Goal: Transaction & Acquisition: Obtain resource

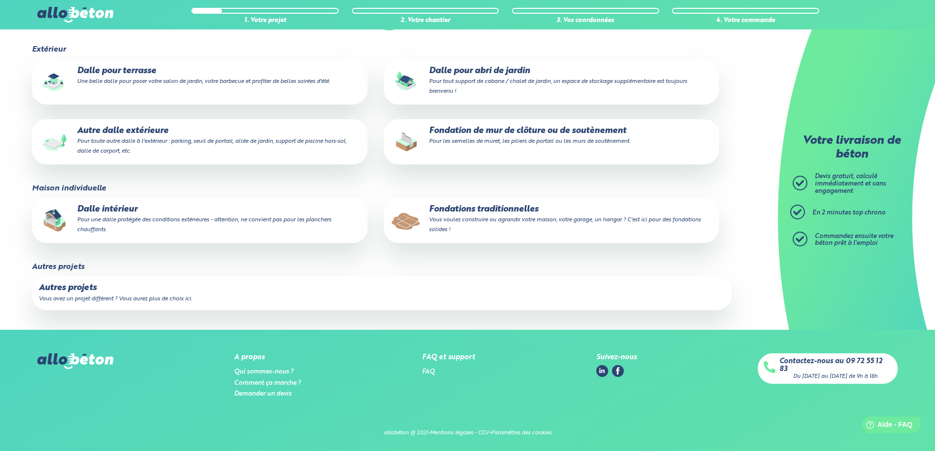
scroll to position [134, 0]
click at [78, 289] on p "Autres projets" at bounding box center [382, 288] width 686 height 10
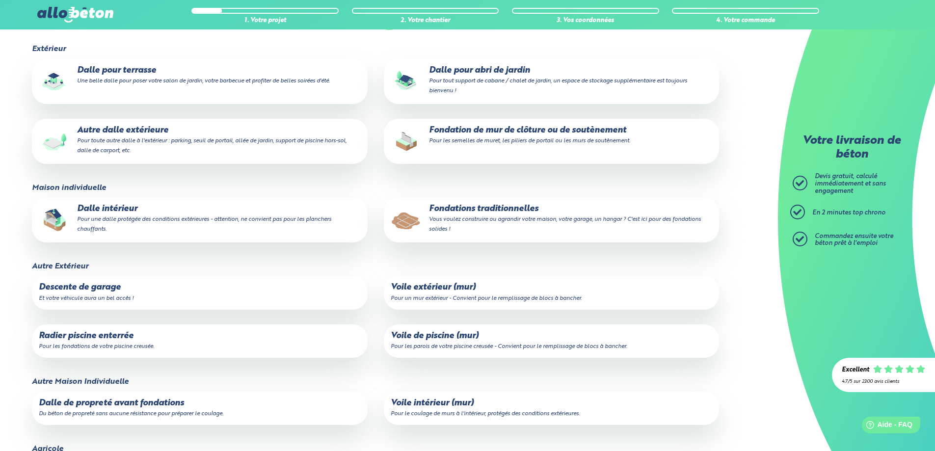
click at [200, 335] on p "Radier piscine enterrée Pour les fondations de votre piscine creusée." at bounding box center [200, 341] width 322 height 20
click at [0, 0] on input "Radier piscine enterrée Pour les fondations de votre piscine creusée." at bounding box center [0, 0] width 0 height 0
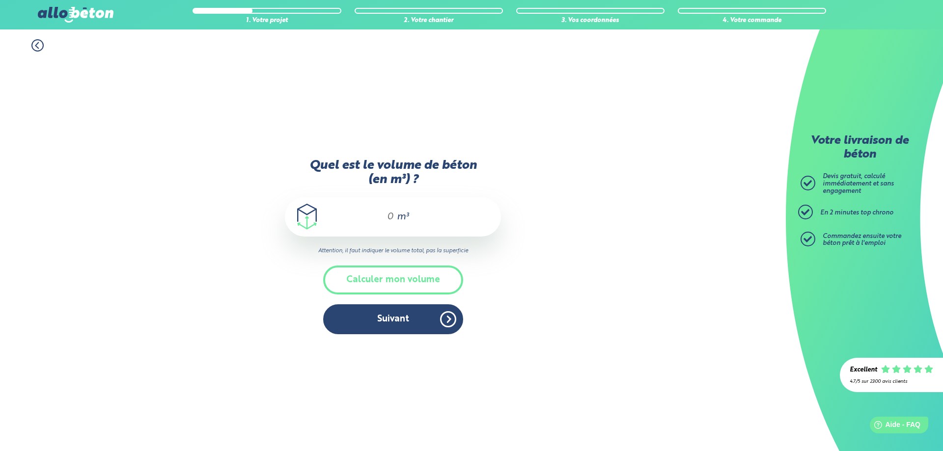
click at [392, 216] on input "Quel est le volume de béton (en m³) ?" at bounding box center [386, 217] width 17 height 12
type input "14"
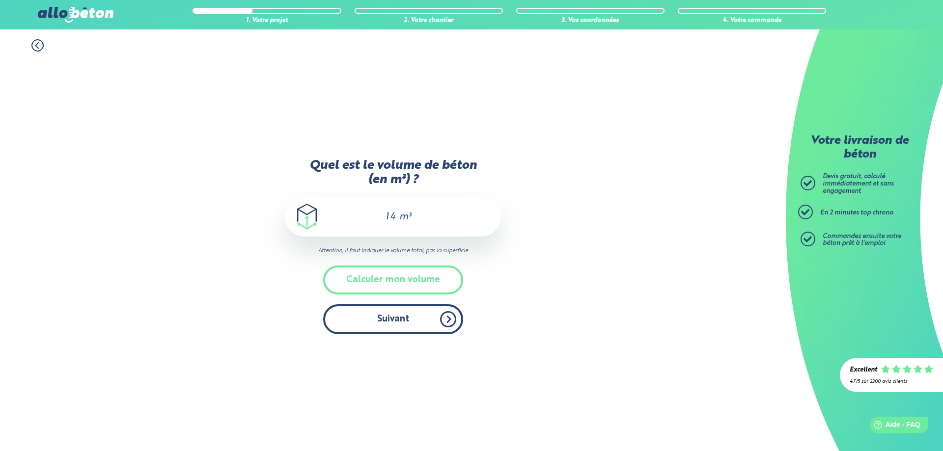
click at [414, 315] on button "Suivant" at bounding box center [393, 319] width 140 height 30
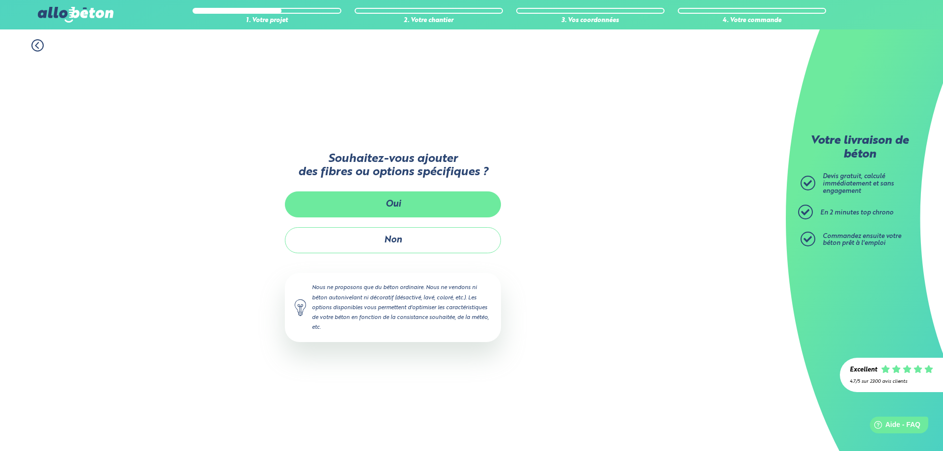
click at [377, 207] on button "Oui" at bounding box center [393, 204] width 216 height 26
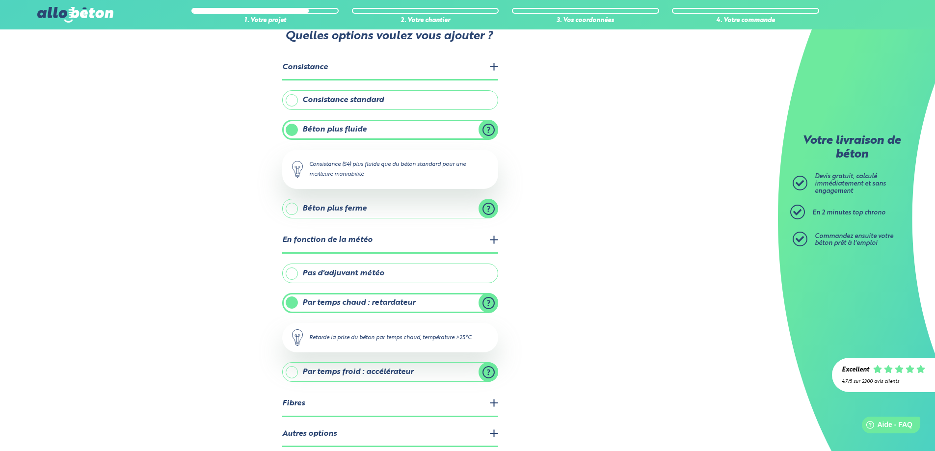
scroll to position [49, 0]
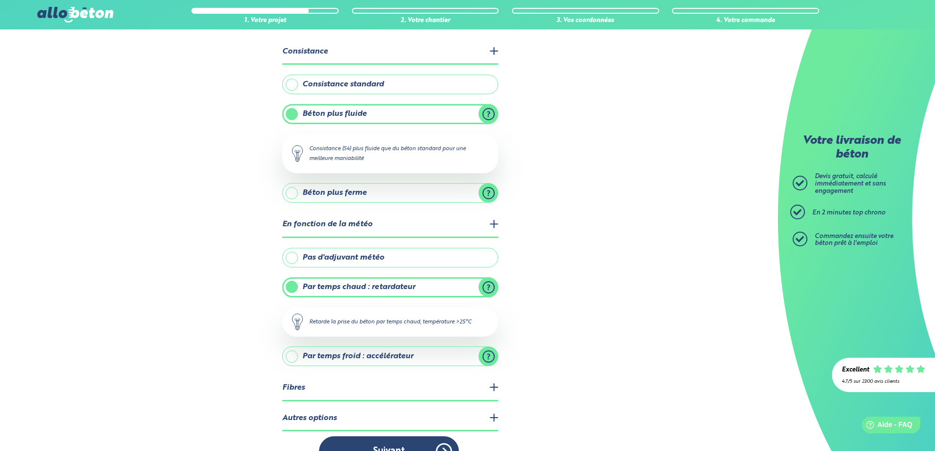
click at [486, 114] on label "Béton plus fluide" at bounding box center [390, 114] width 216 height 20
click at [0, 0] on input "Béton plus fluide" at bounding box center [0, 0] width 0 height 0
click at [334, 260] on label "Pas d'adjuvant météo" at bounding box center [390, 258] width 216 height 20
click at [0, 0] on input "Pas d'adjuvant météo" at bounding box center [0, 0] width 0 height 0
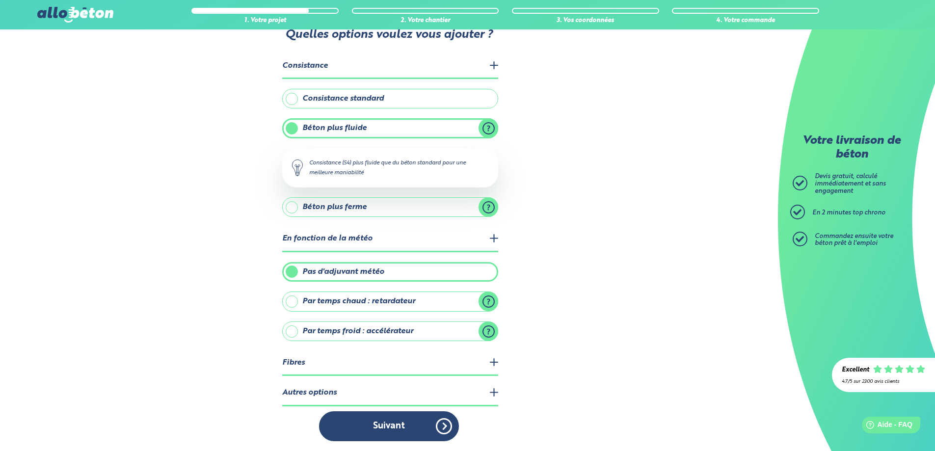
scroll to position [35, 0]
click at [364, 365] on legend "Fibres" at bounding box center [390, 363] width 216 height 25
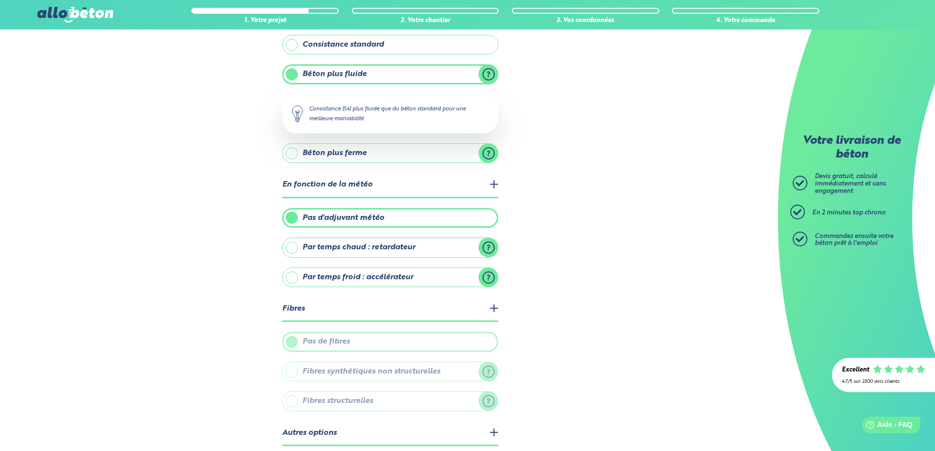
scroll to position [129, 0]
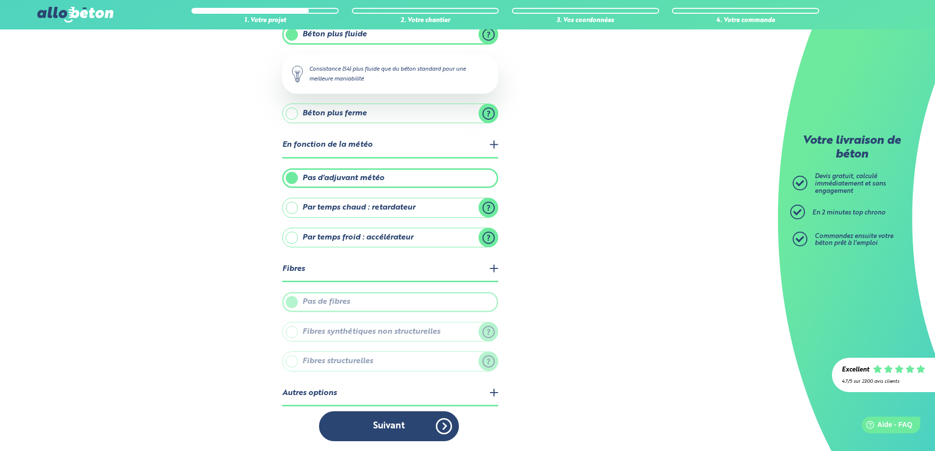
click at [370, 390] on legend "Autres options" at bounding box center [390, 393] width 216 height 25
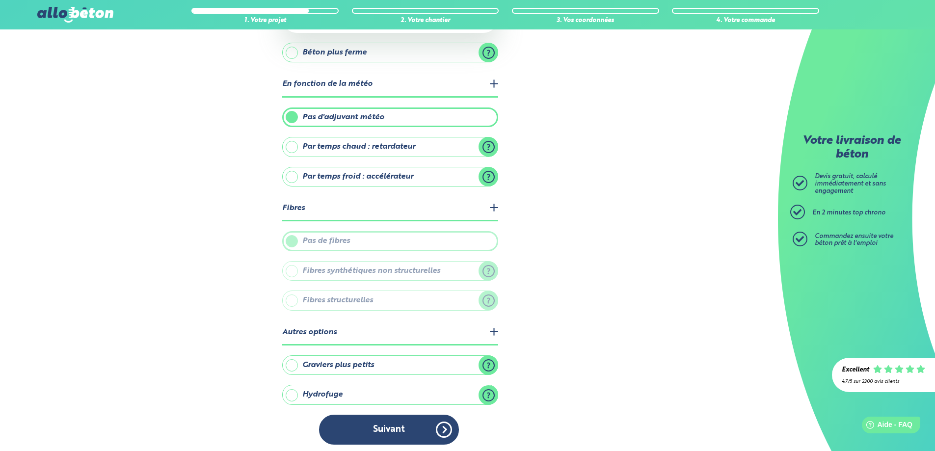
scroll to position [193, 0]
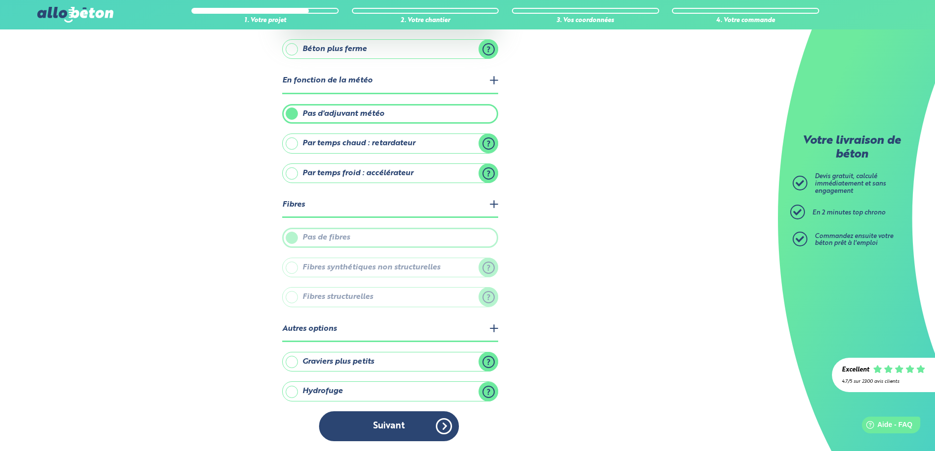
click at [310, 395] on label "Hydrofuge" at bounding box center [390, 391] width 216 height 20
click at [0, 0] on input "Hydrofuge" at bounding box center [0, 0] width 0 height 0
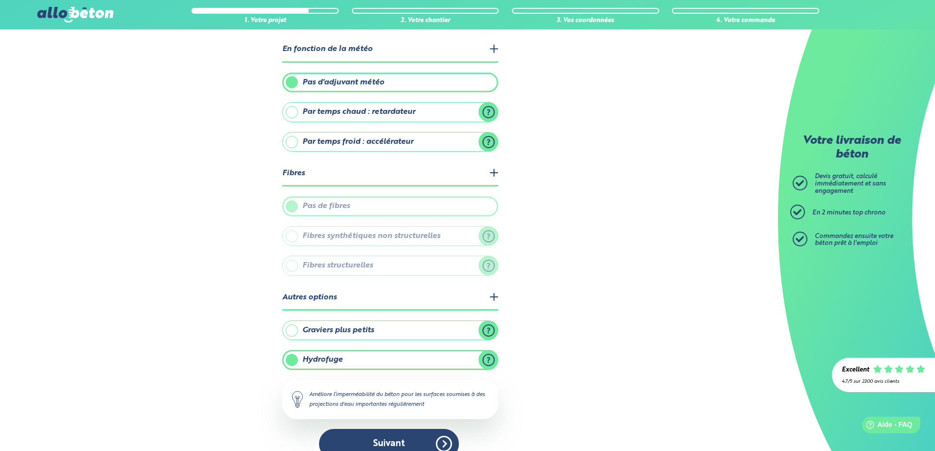
scroll to position [242, 0]
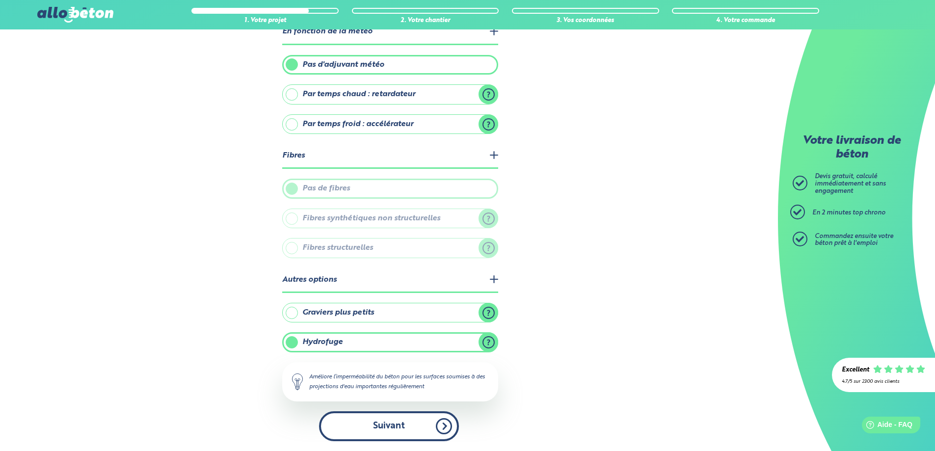
click at [376, 428] on button "Suivant" at bounding box center [389, 426] width 140 height 30
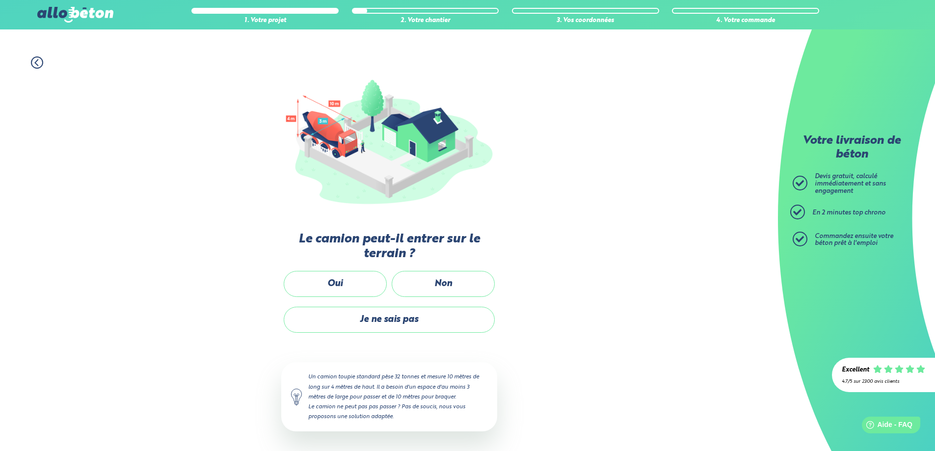
scroll to position [61, 0]
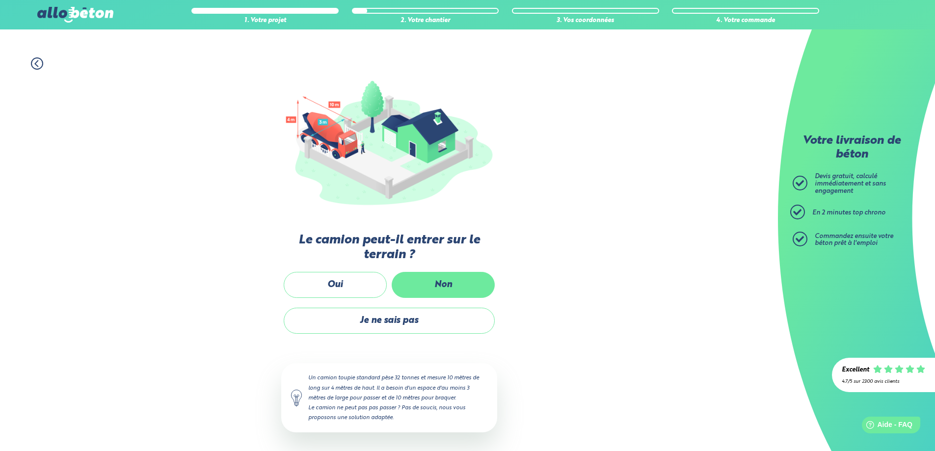
click at [437, 286] on label "Non" at bounding box center [443, 285] width 103 height 26
click at [0, 0] on input "Non" at bounding box center [0, 0] width 0 height 0
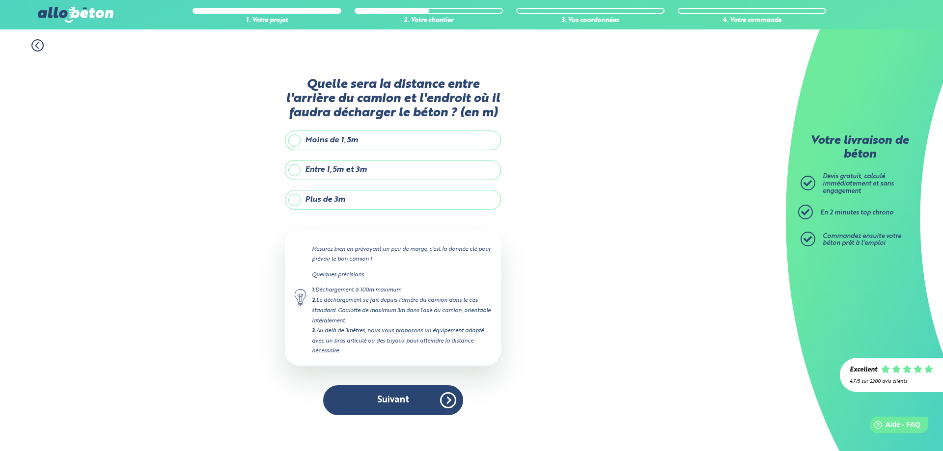
click at [293, 197] on label "Plus de 3m" at bounding box center [393, 200] width 216 height 20
click at [0, 0] on input "Plus de 3m" at bounding box center [0, 0] width 0 height 0
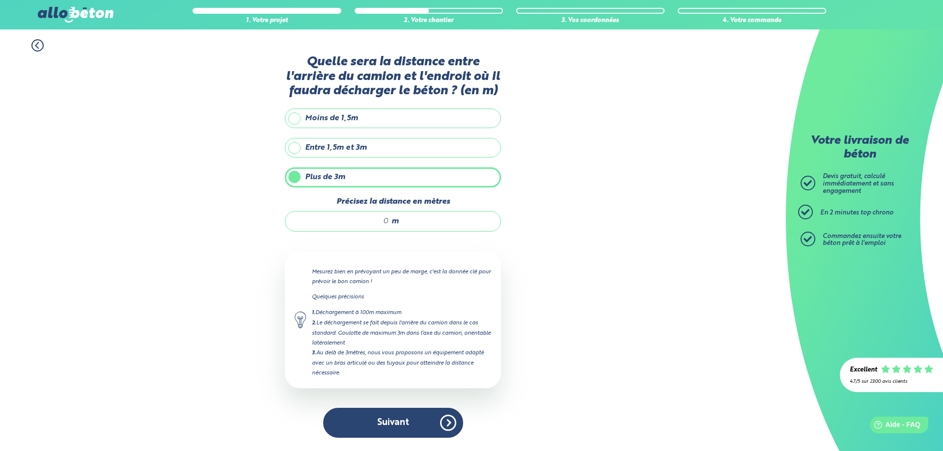
click at [378, 220] on input "Précisez la distance en mètres" at bounding box center [342, 222] width 94 height 10
type input "25"
click at [406, 423] on button "Suivant" at bounding box center [393, 423] width 140 height 30
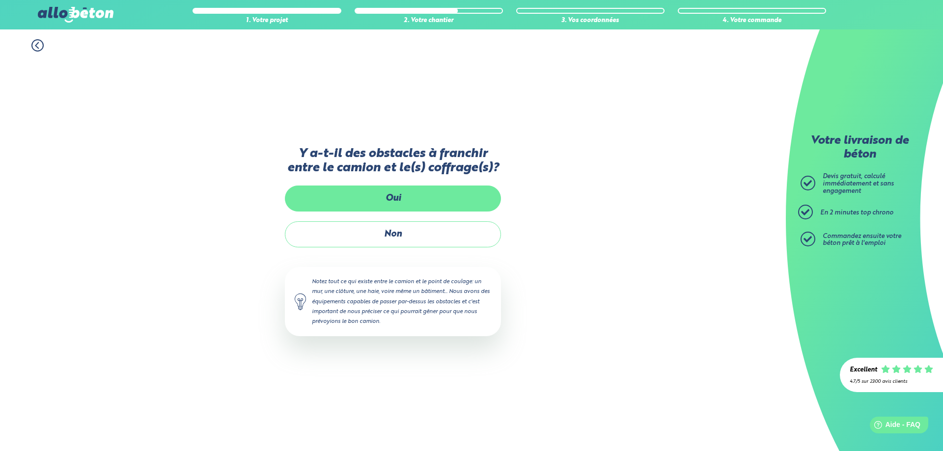
click at [356, 200] on label "Oui" at bounding box center [393, 199] width 216 height 26
click at [0, 0] on input "Oui" at bounding box center [0, 0] width 0 height 0
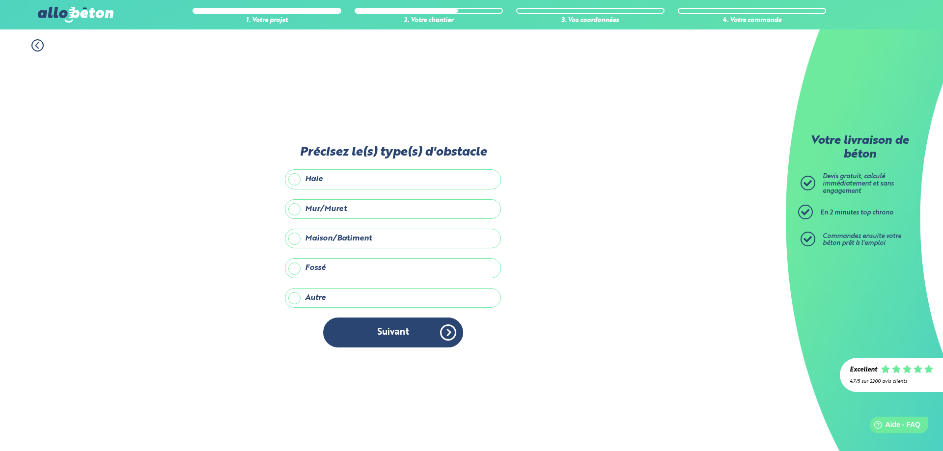
click at [305, 238] on label "Maison/Batiment" at bounding box center [393, 239] width 216 height 20
click at [0, 0] on input "Maison/Batiment" at bounding box center [0, 0] width 0 height 0
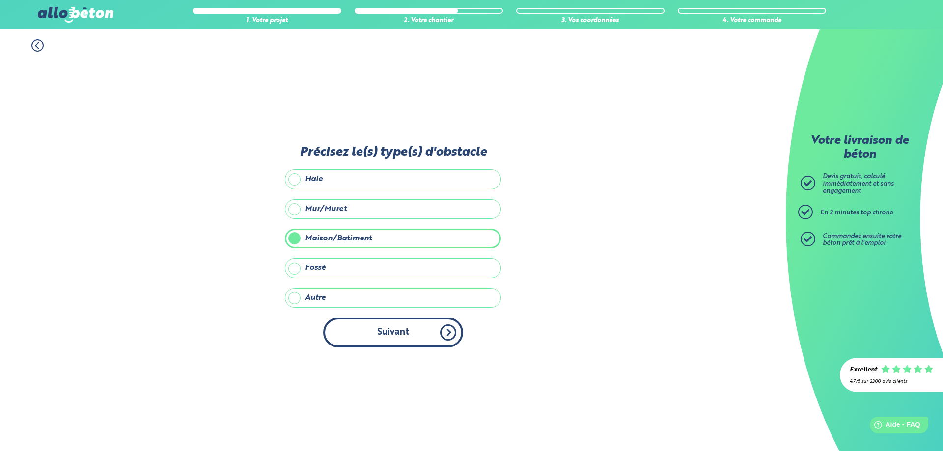
click at [386, 331] on button "Suivant" at bounding box center [393, 333] width 140 height 30
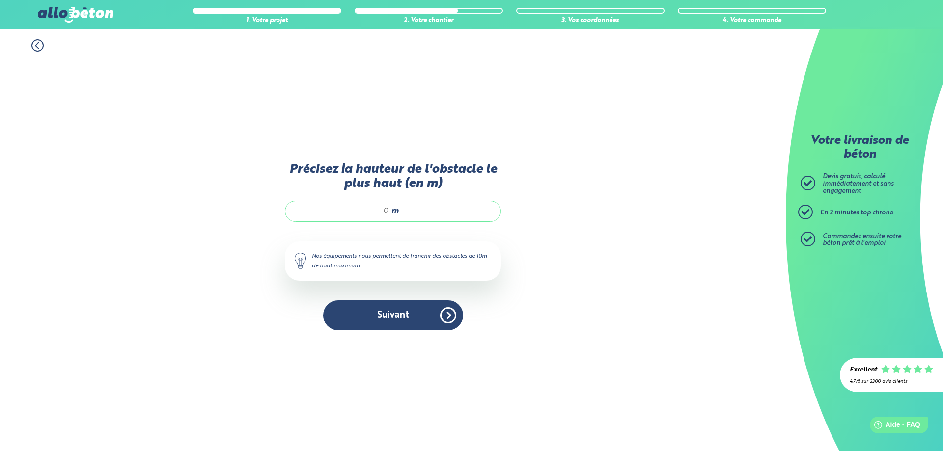
click at [360, 205] on div "m" at bounding box center [393, 211] width 216 height 21
click at [370, 215] on input "Précisez la hauteur de l'obstacle le plus haut (en m)" at bounding box center [342, 211] width 94 height 10
type input "8"
click at [425, 321] on button "Suivant" at bounding box center [393, 315] width 140 height 30
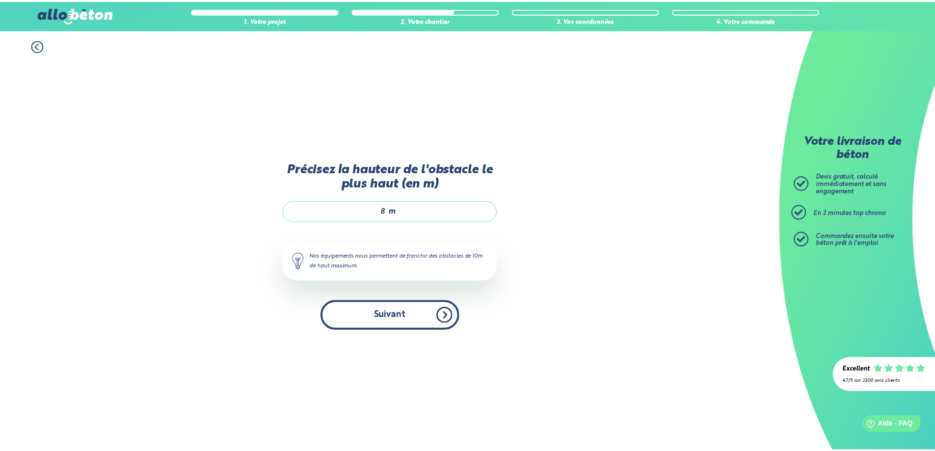
scroll to position [4, 0]
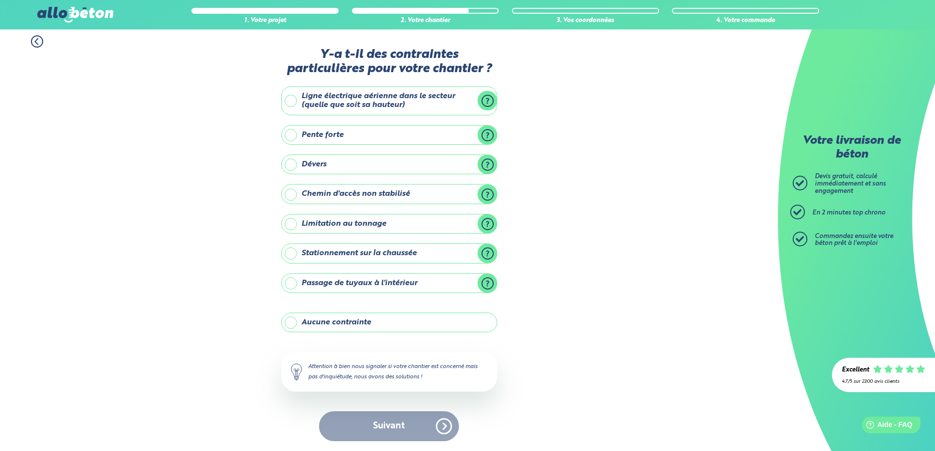
click at [330, 319] on label "Aucune contrainte" at bounding box center [389, 323] width 216 height 20
click at [0, 0] on input "Aucune contrainte" at bounding box center [0, 0] width 0 height 0
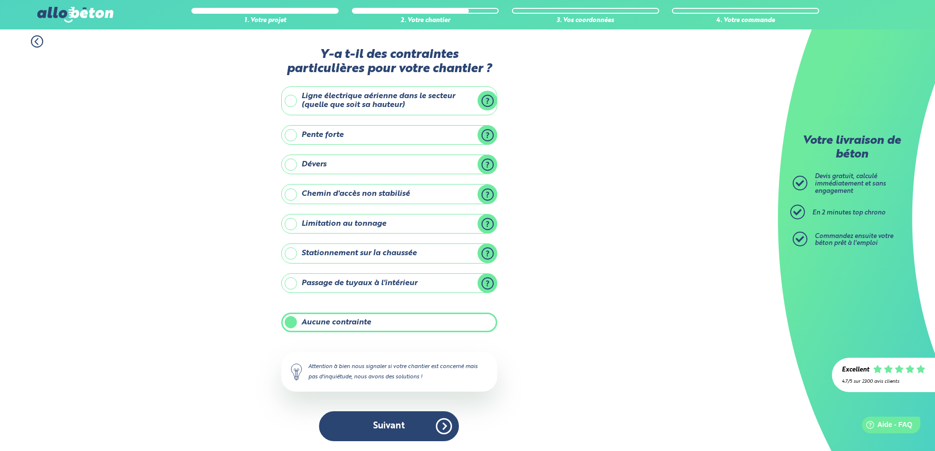
click at [486, 252] on label "Stationnement sur la chaussée" at bounding box center [389, 254] width 216 height 20
click at [0, 0] on input "Stationnement sur la chaussée" at bounding box center [0, 0] width 0 height 0
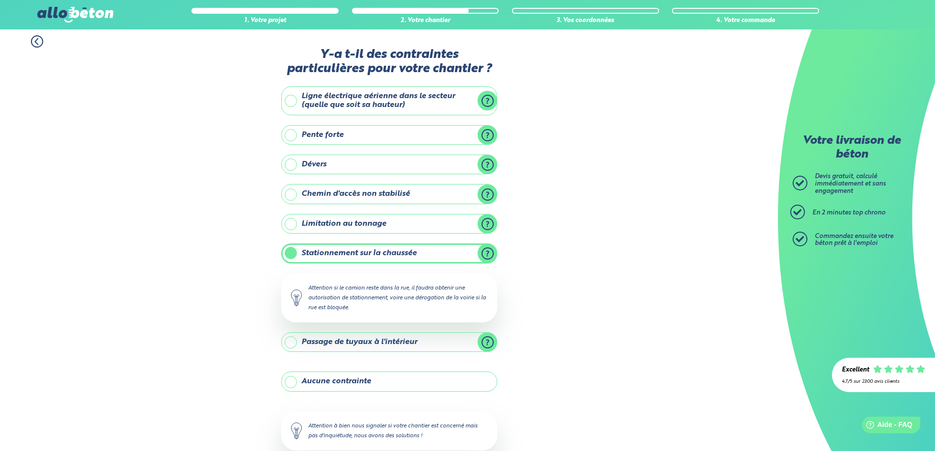
click at [555, 273] on div "1. Votre projet 2. Votre chantier 3. Vos coordonnées 4. Votre commande Y-a t-il…" at bounding box center [389, 268] width 778 height 485
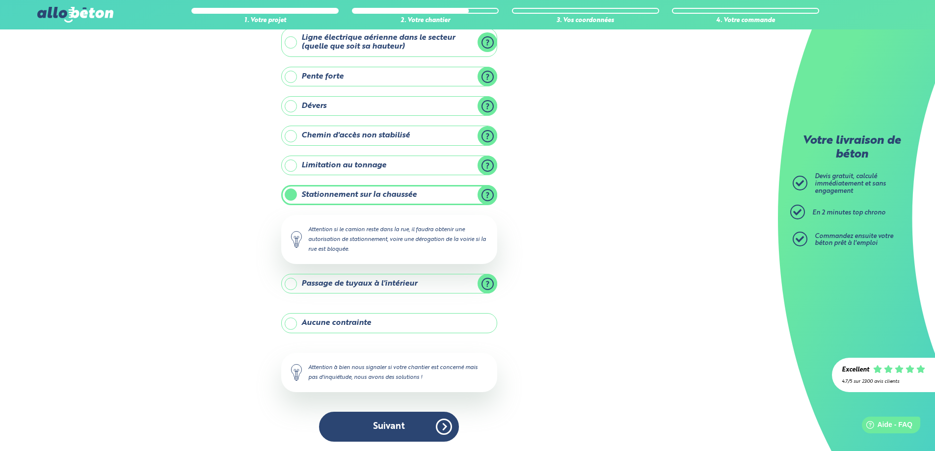
scroll to position [63, 0]
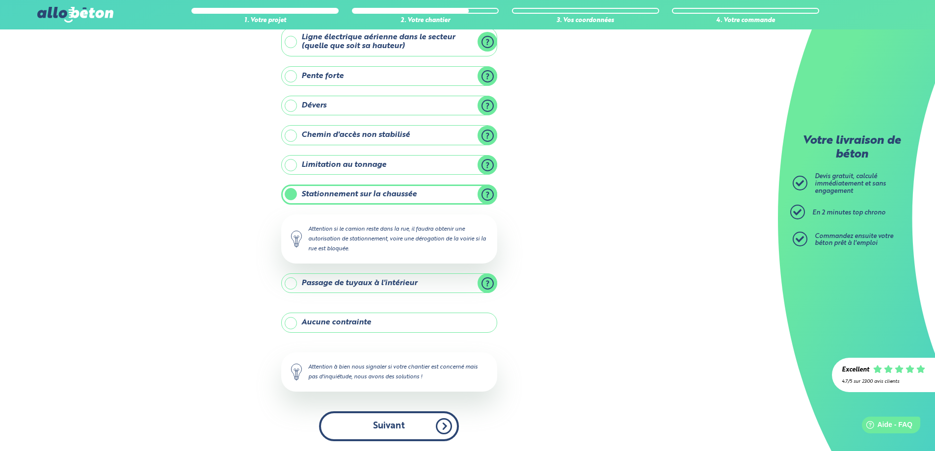
click at [402, 422] on button "Suivant" at bounding box center [389, 426] width 140 height 30
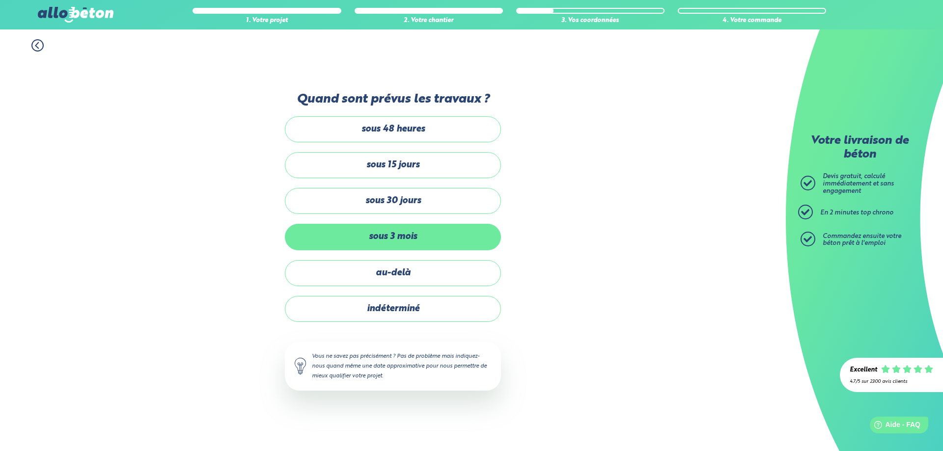
click at [405, 242] on label "sous 3 mois" at bounding box center [393, 237] width 216 height 26
click at [0, 0] on input "sous 3 mois" at bounding box center [0, 0] width 0 height 0
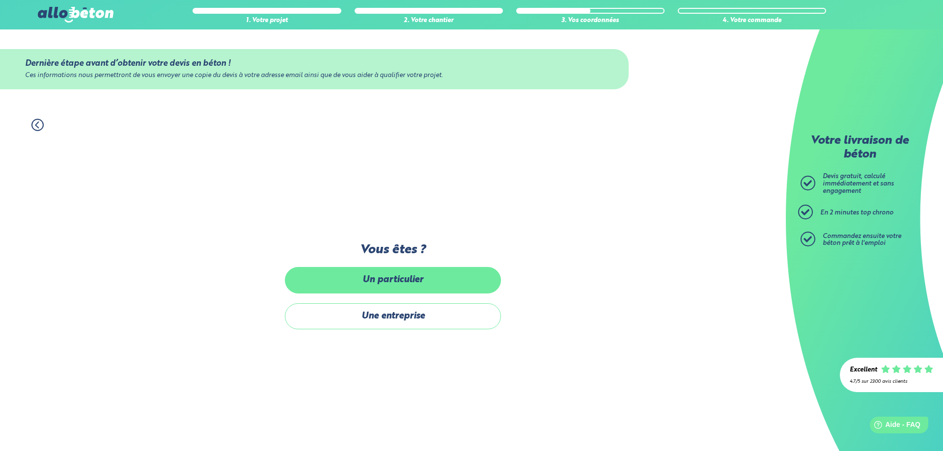
click at [412, 280] on label "Un particulier" at bounding box center [393, 280] width 216 height 26
click at [0, 0] on input "Un particulier" at bounding box center [0, 0] width 0 height 0
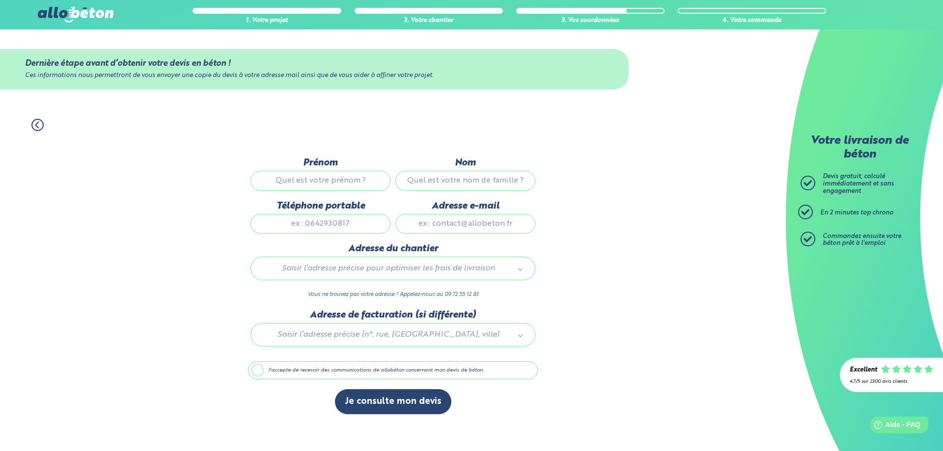
click at [319, 182] on input "Prénom" at bounding box center [320, 181] width 140 height 20
type input "FRÉDÉRIC"
type input "VERBEKE"
type input "0651607261"
type input "verbeke.frederic@yahoo.fr"
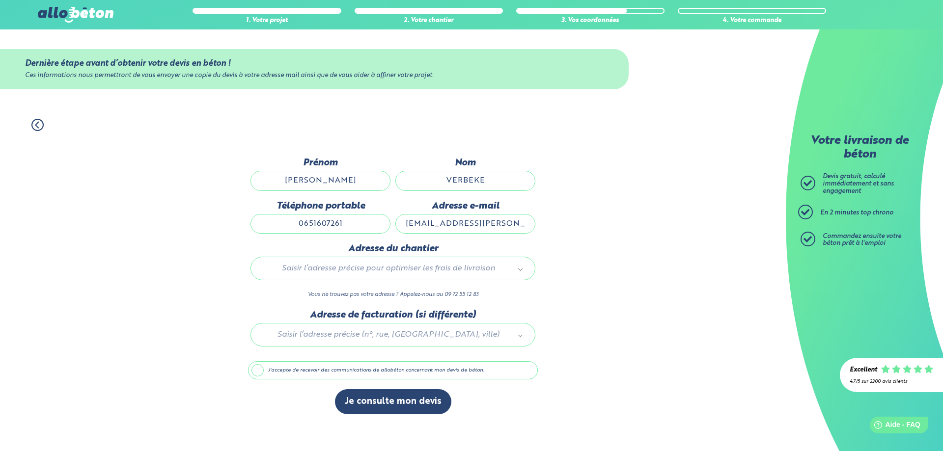
type input "12 rue roland garros"
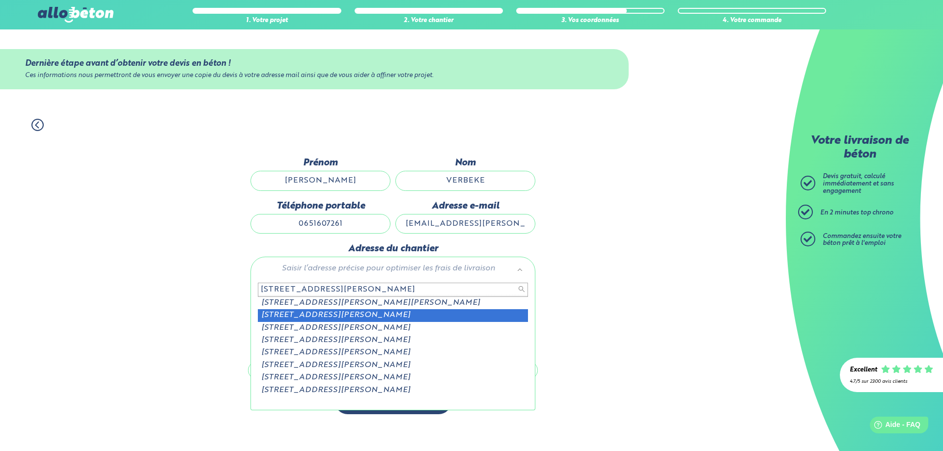
type input "12 rue roland garros bill"
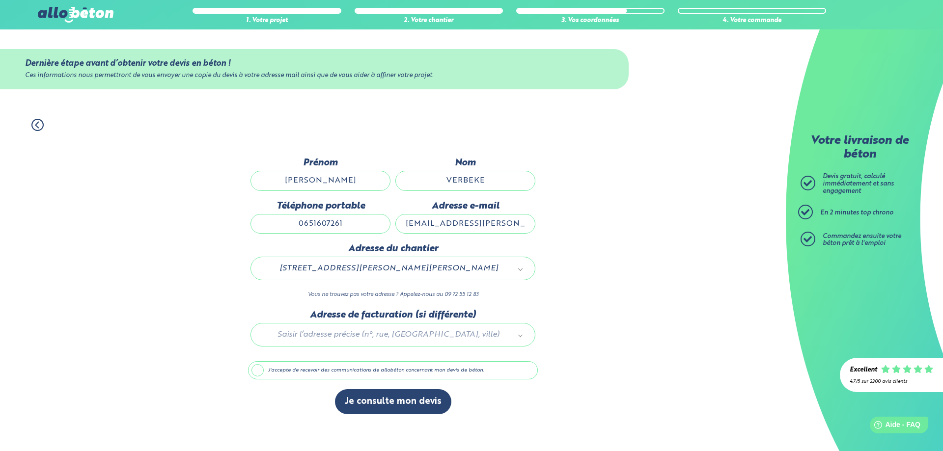
click at [412, 338] on div at bounding box center [393, 333] width 290 height 47
click at [267, 377] on label "J'accepte de recevoir des communications de allobéton concernant mon devis de b…" at bounding box center [393, 370] width 290 height 19
click at [0, 0] on input "J'accepte de recevoir des communications de allobéton concernant mon devis de b…" at bounding box center [0, 0] width 0 height 0
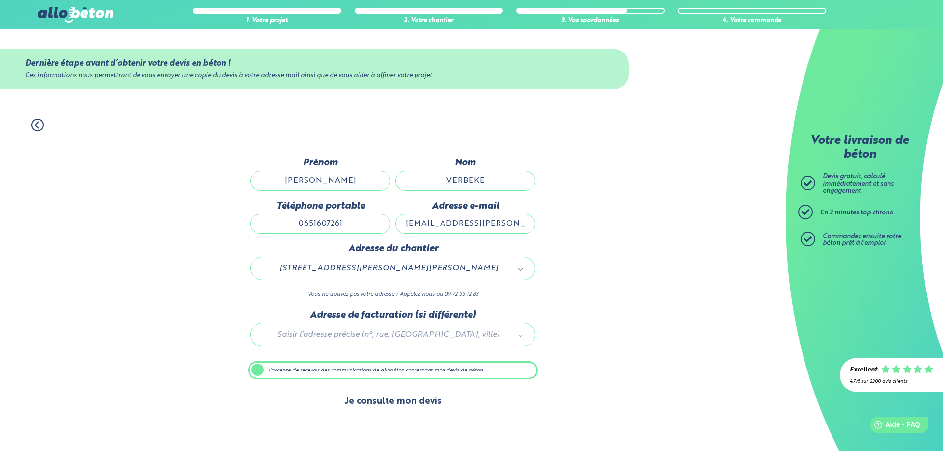
click at [383, 401] on button "Je consulte mon devis" at bounding box center [393, 401] width 116 height 25
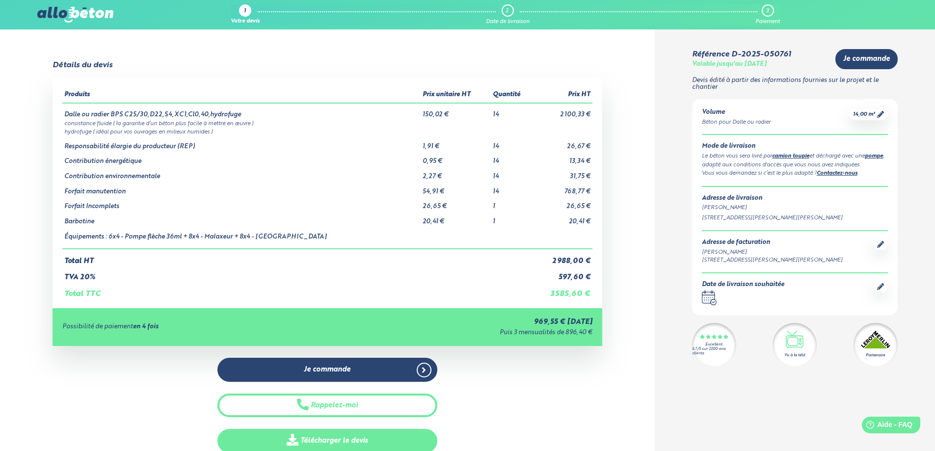
click at [390, 436] on link "Télécharger le devis" at bounding box center [327, 441] width 220 height 24
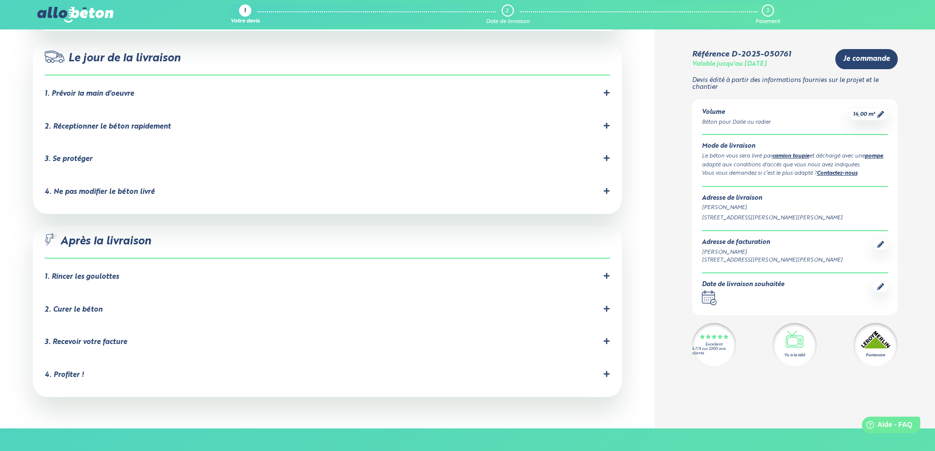
scroll to position [933, 0]
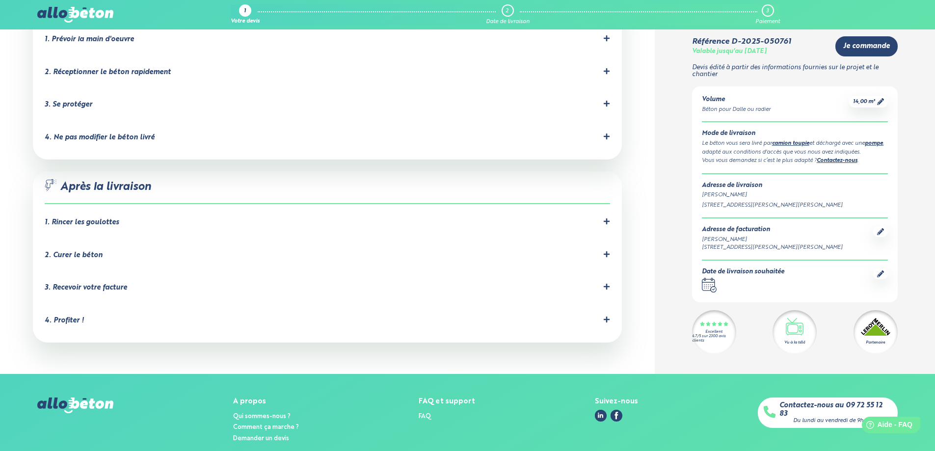
click at [605, 316] on icon at bounding box center [606, 319] width 7 height 7
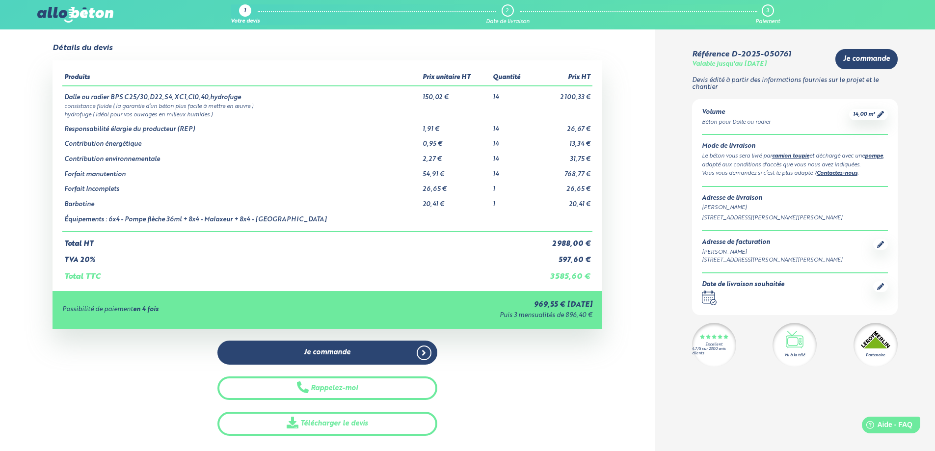
scroll to position [0, 0]
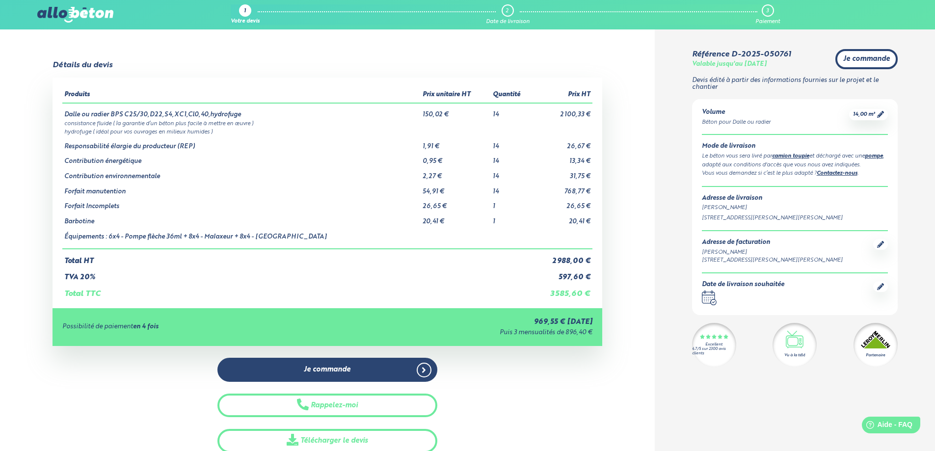
click at [872, 60] on span "Je commande" at bounding box center [866, 59] width 47 height 8
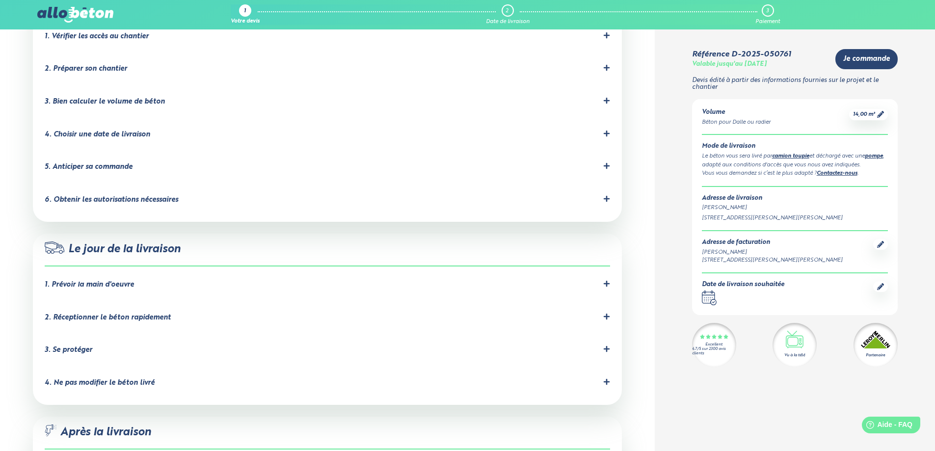
scroll to position [948, 0]
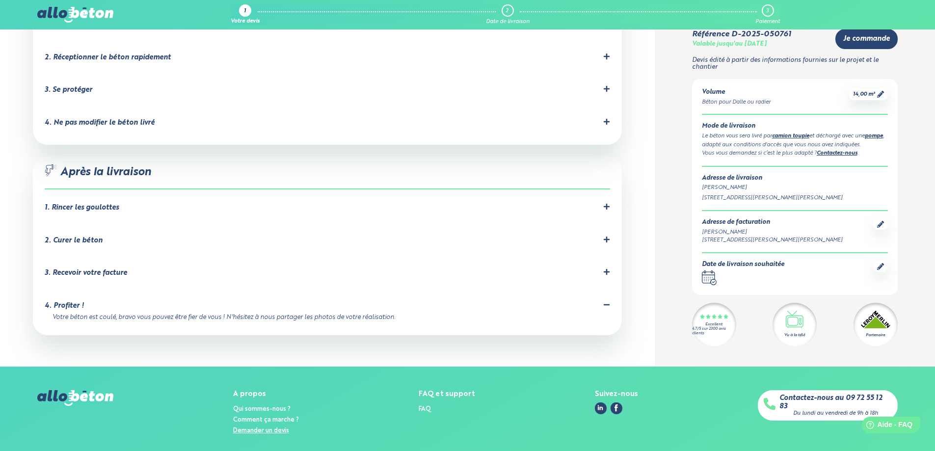
click at [266, 428] on link "Demander un devis" at bounding box center [261, 431] width 56 height 6
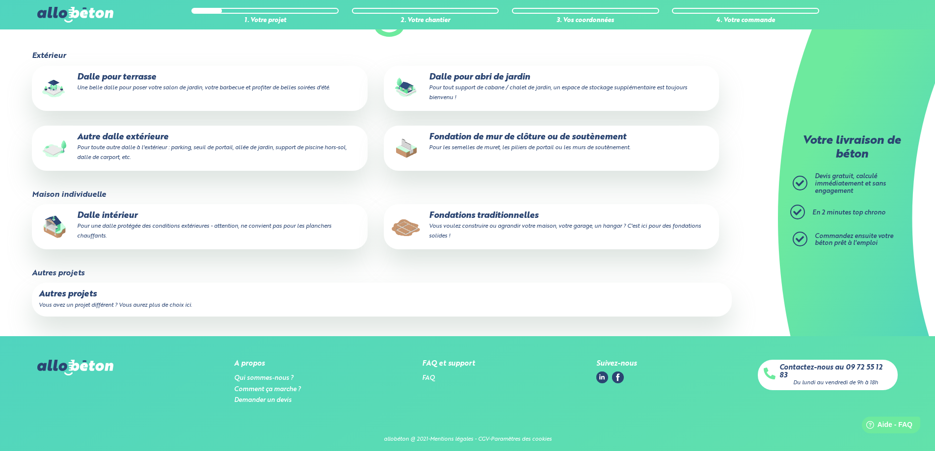
scroll to position [134, 0]
